Goal: Navigation & Orientation: Find specific page/section

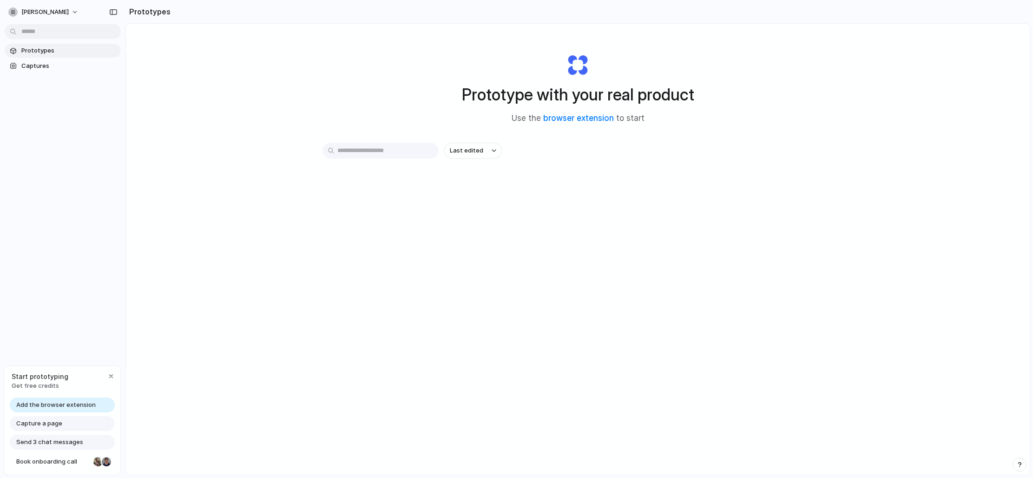
click at [412, 152] on input "text" at bounding box center [381, 151] width 116 height 16
click at [38, 65] on span "Captures" at bounding box center [69, 65] width 96 height 9
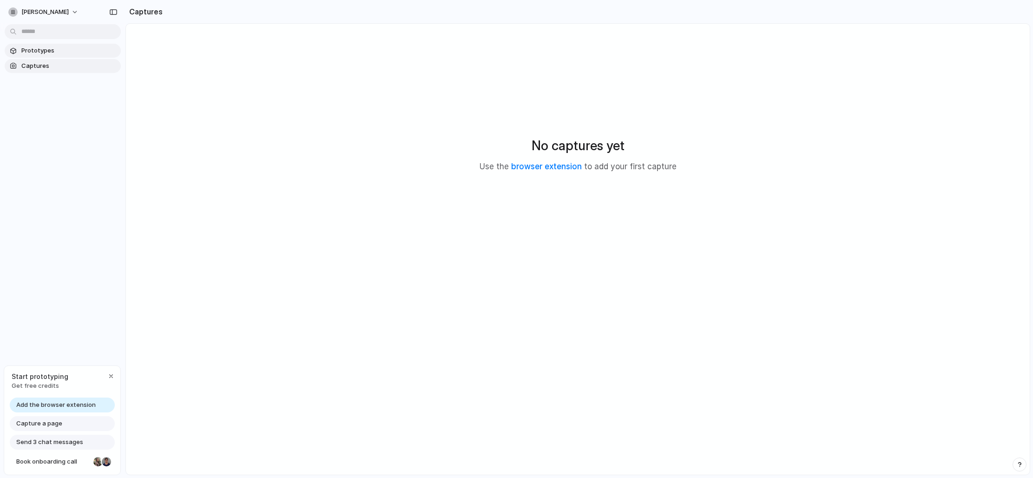
click at [49, 54] on span "Prototypes" at bounding box center [69, 50] width 96 height 9
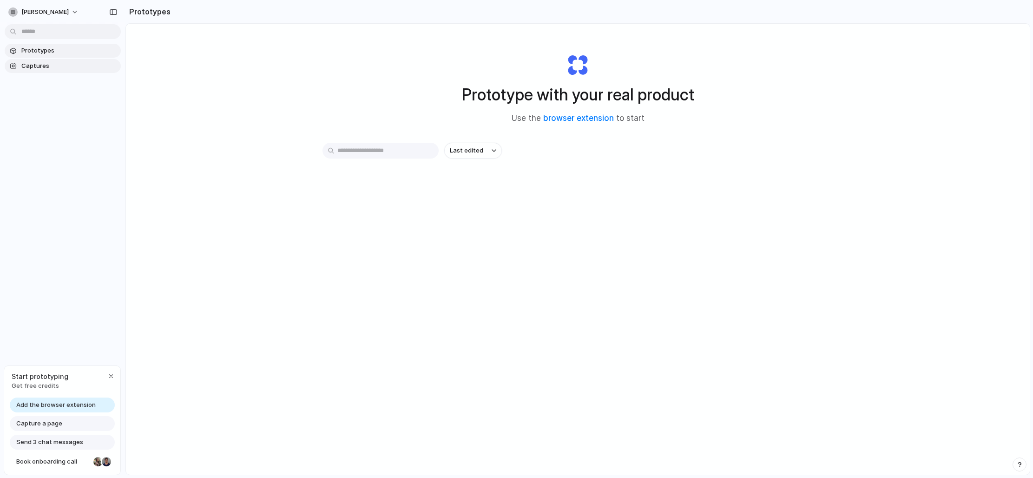
click at [47, 66] on span "Captures" at bounding box center [69, 65] width 96 height 9
